Goal: Task Accomplishment & Management: Manage account settings

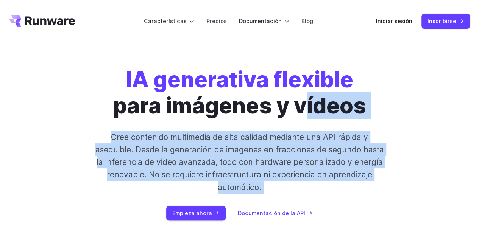
drag, startPoint x: 295, startPoint y: 109, endPoint x: 207, endPoint y: 204, distance: 128.8
click at [207, 204] on div "IA generativa flexible para imágenes y vídeos Cree contenido multimedia de alta…" at bounding box center [239, 144] width 369 height 154
click at [280, 177] on font "Cree contenido multimedia de alta calidad mediante una API rápida y asequible. …" at bounding box center [239, 162] width 288 height 60
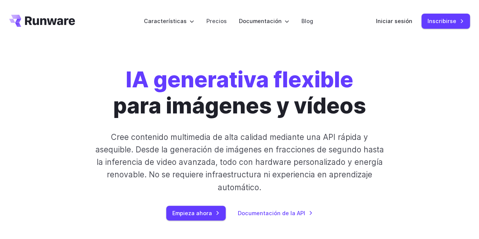
drag, startPoint x: 409, startPoint y: 31, endPoint x: 392, endPoint y: 13, distance: 23.8
click at [392, 13] on header "Características Tareas Generación de imágenes Generación de vídeo Motor de infe…" at bounding box center [239, 21] width 479 height 42
click at [391, 23] on font "Iniciar sesión" at bounding box center [394, 21] width 36 height 6
